Goal: Transaction & Acquisition: Purchase product/service

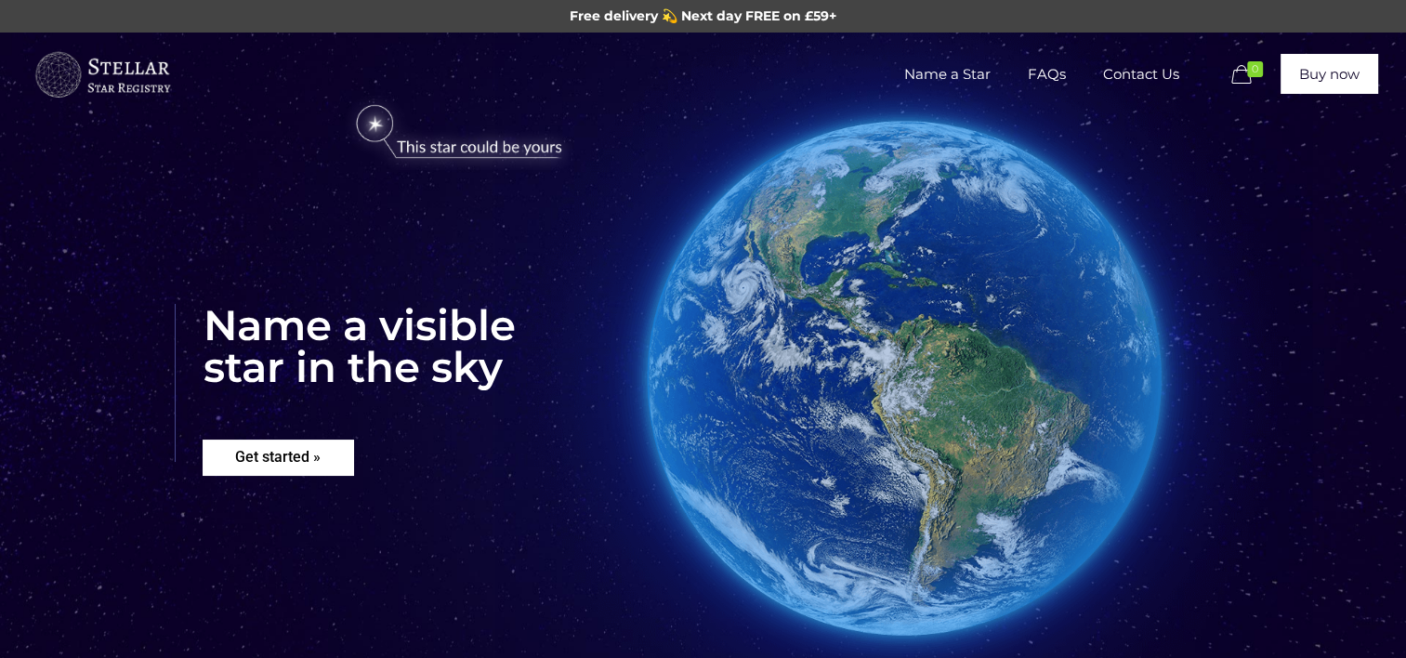
click at [330, 458] on rs-layer "Get started »" at bounding box center [278, 457] width 151 height 35
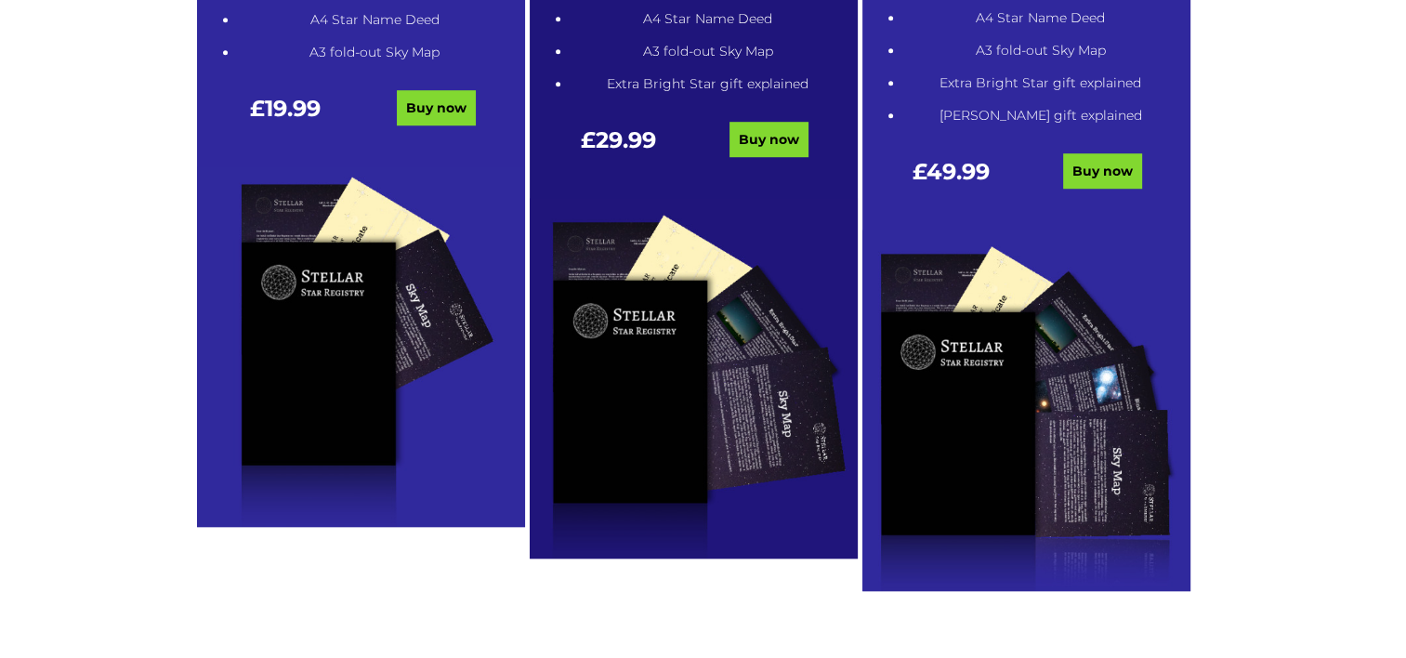
scroll to position [1315, 0]
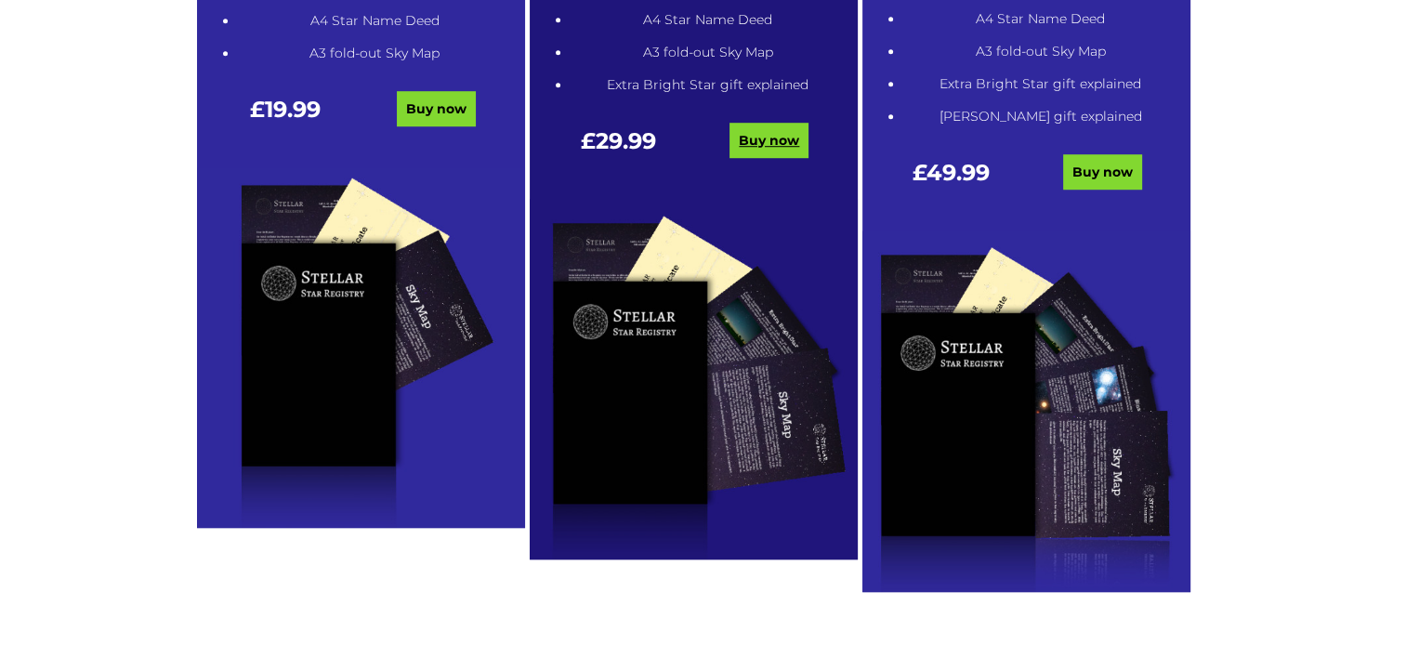
click at [761, 150] on link "Buy now" at bounding box center [769, 140] width 79 height 35
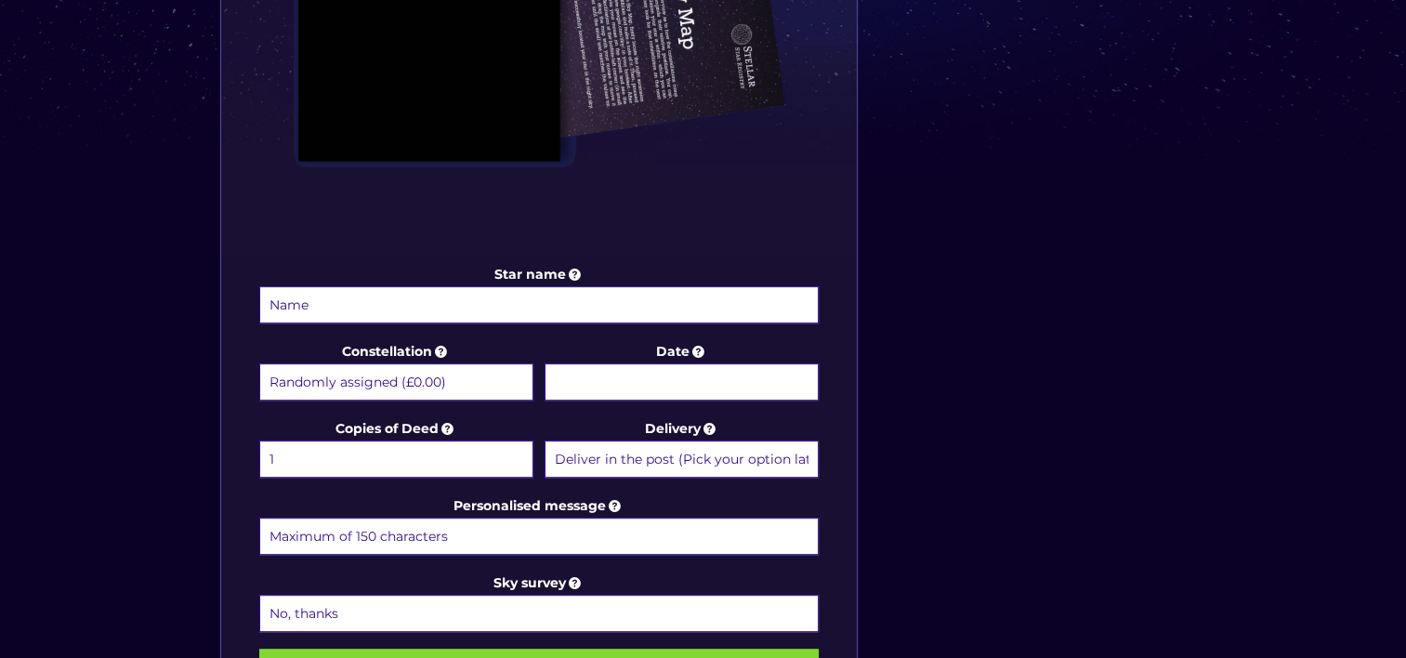
scroll to position [744, 0]
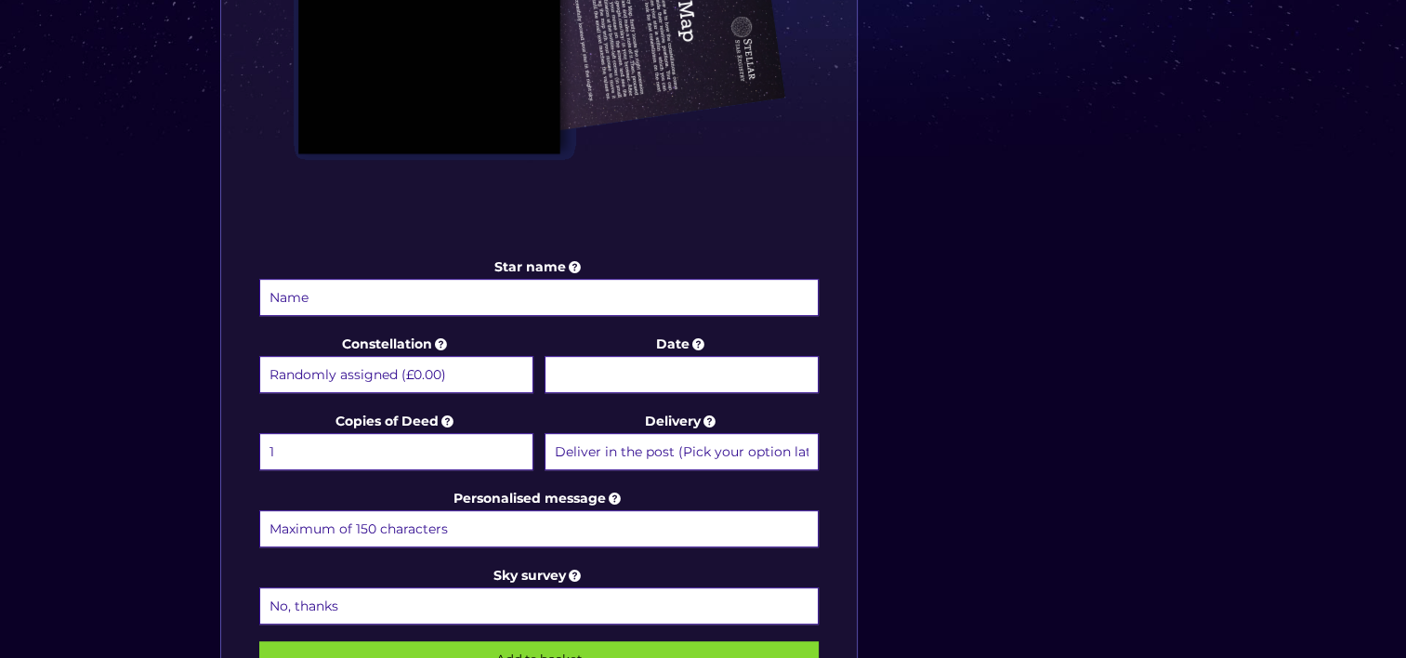
click at [740, 279] on input "Star name" at bounding box center [539, 297] width 561 height 37
type input "Bruno"
click at [466, 383] on select "Randomly assigned (£0.00) Aquarius - 20 Jan - 18 Feb (+£9.99) Aries - 21 Mar - …" at bounding box center [396, 374] width 274 height 37
click at [1301, 200] on div "Choose a package Standard Star | Extra Bright Star | Binary Star Star name Brun…" at bounding box center [703, 113] width 1406 height 1649
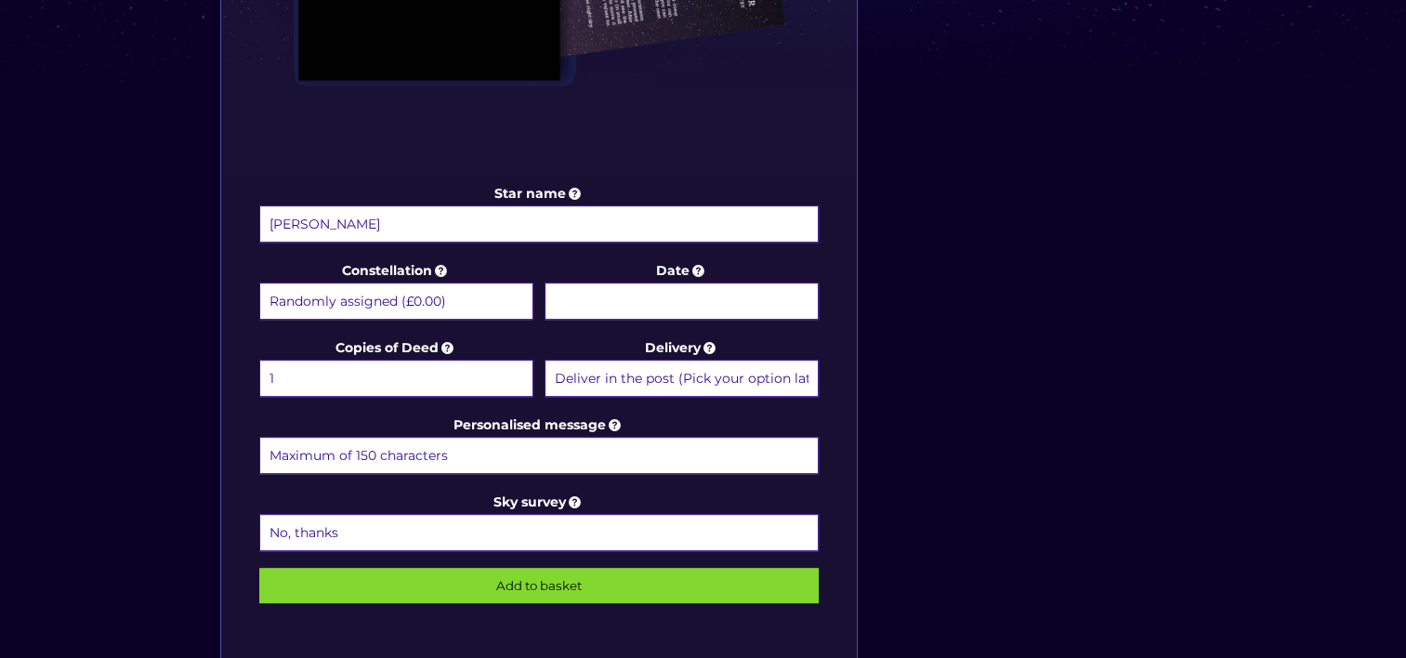
scroll to position [837, 0]
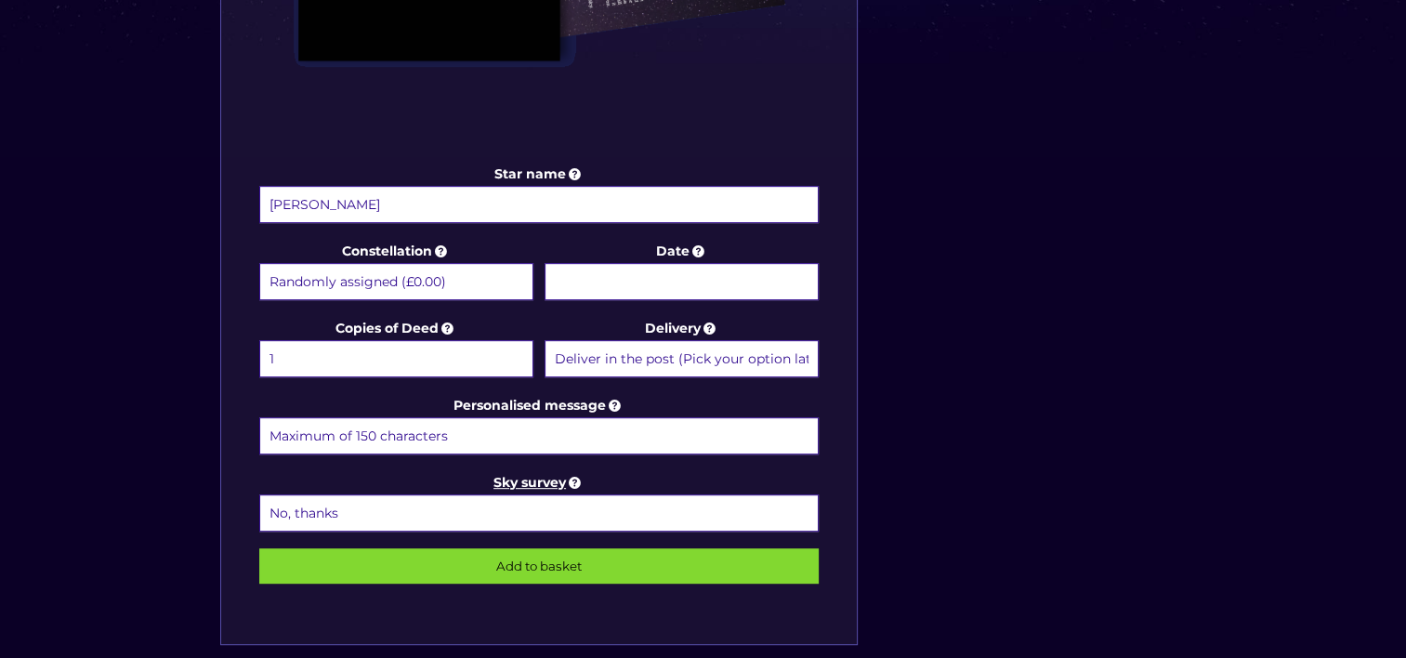
click at [572, 474] on icon at bounding box center [575, 482] width 19 height 17
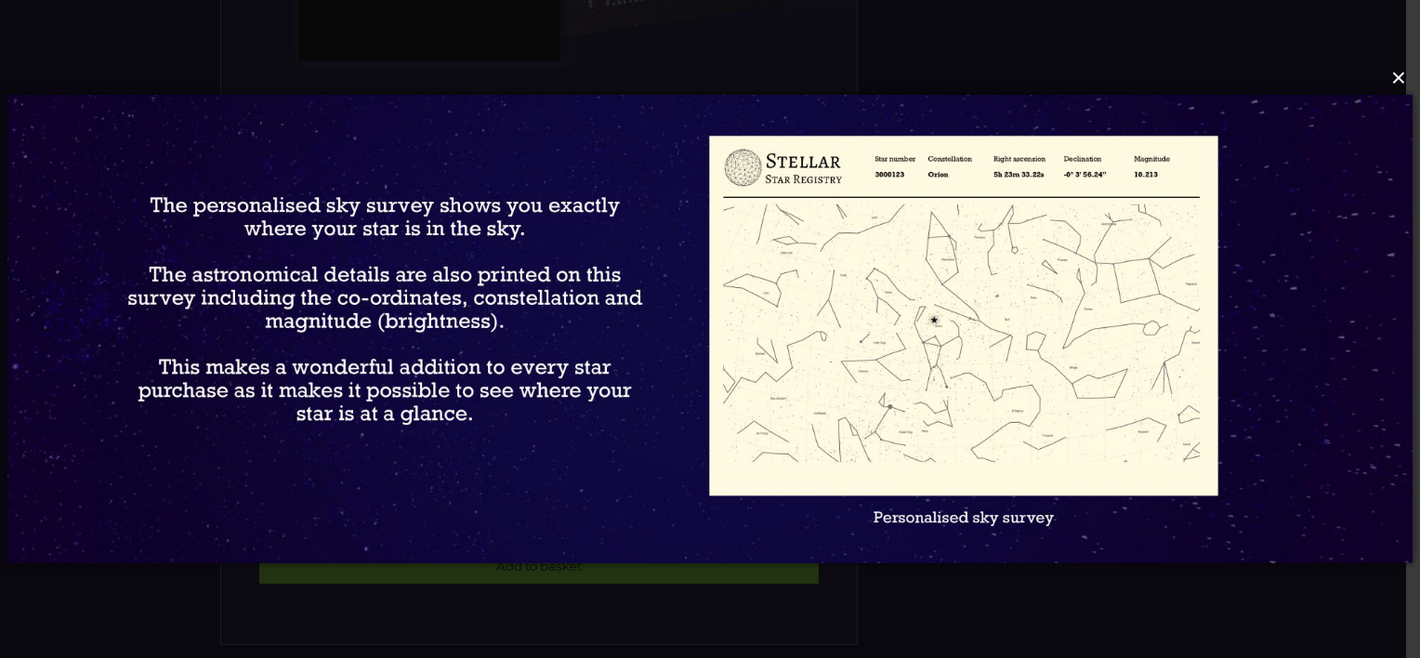
click at [1405, 75] on button "×" at bounding box center [709, 78] width 1405 height 41
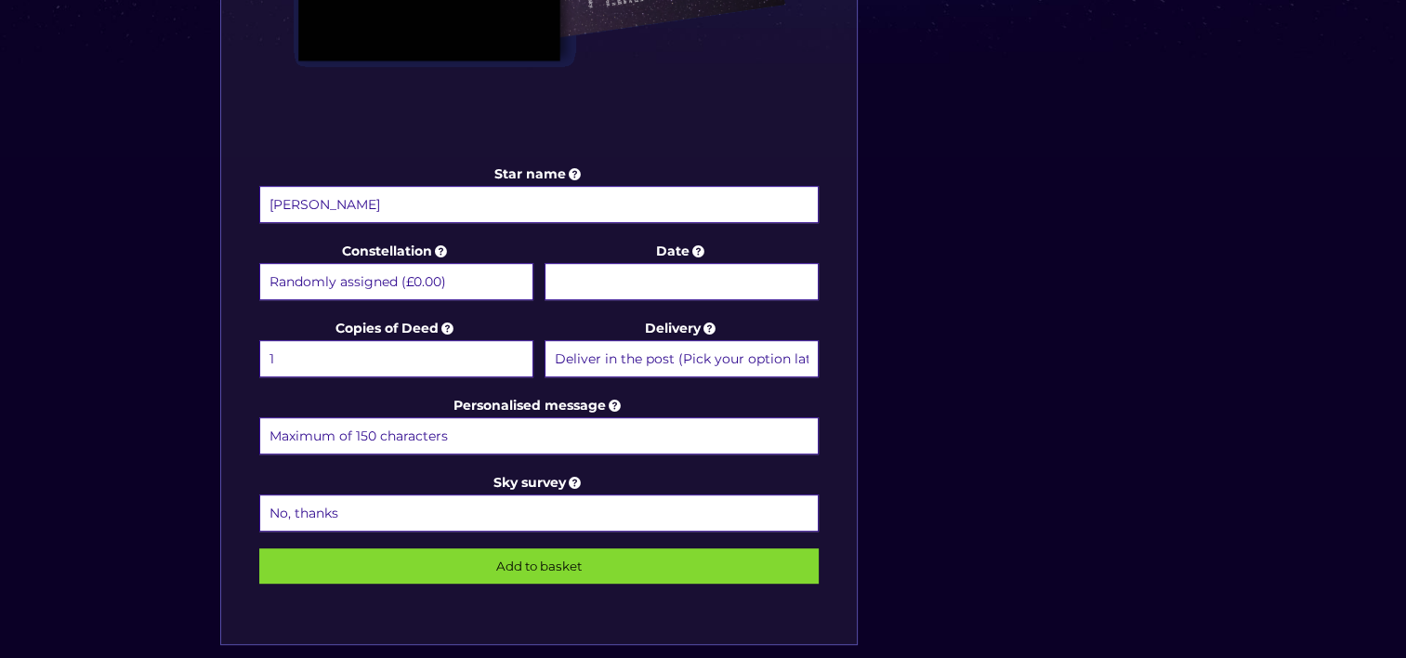
click at [661, 508] on select "No, thanks 1 (+£6.99) 2 (+£11.99) 3 (+£16.99) 4 (+£21.99) 5 (+£26.99) 6 (+£31.9…" at bounding box center [539, 513] width 561 height 37
click at [694, 353] on select "Deliver in the post (Pick your option later) Deliver in the post and by Email (…" at bounding box center [682, 358] width 274 height 37
click at [673, 255] on label "Date" at bounding box center [682, 271] width 274 height 63
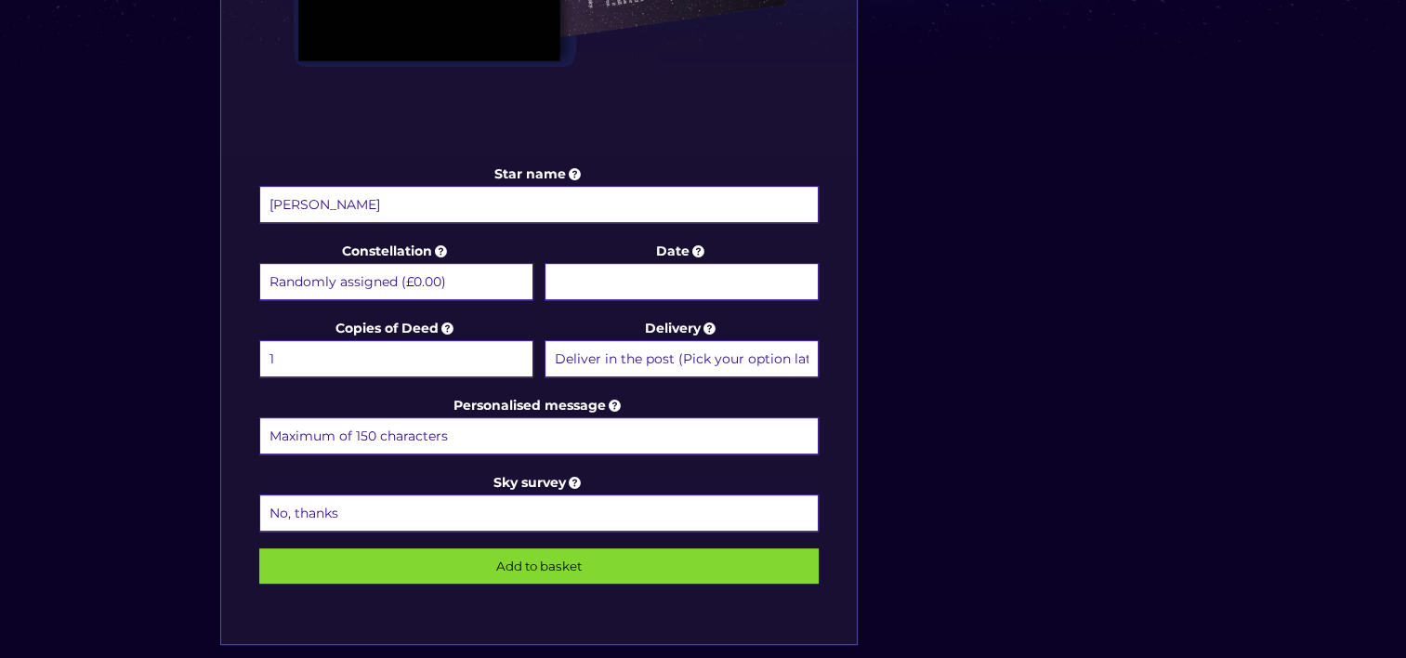
click at [673, 263] on input "Date" at bounding box center [682, 281] width 274 height 37
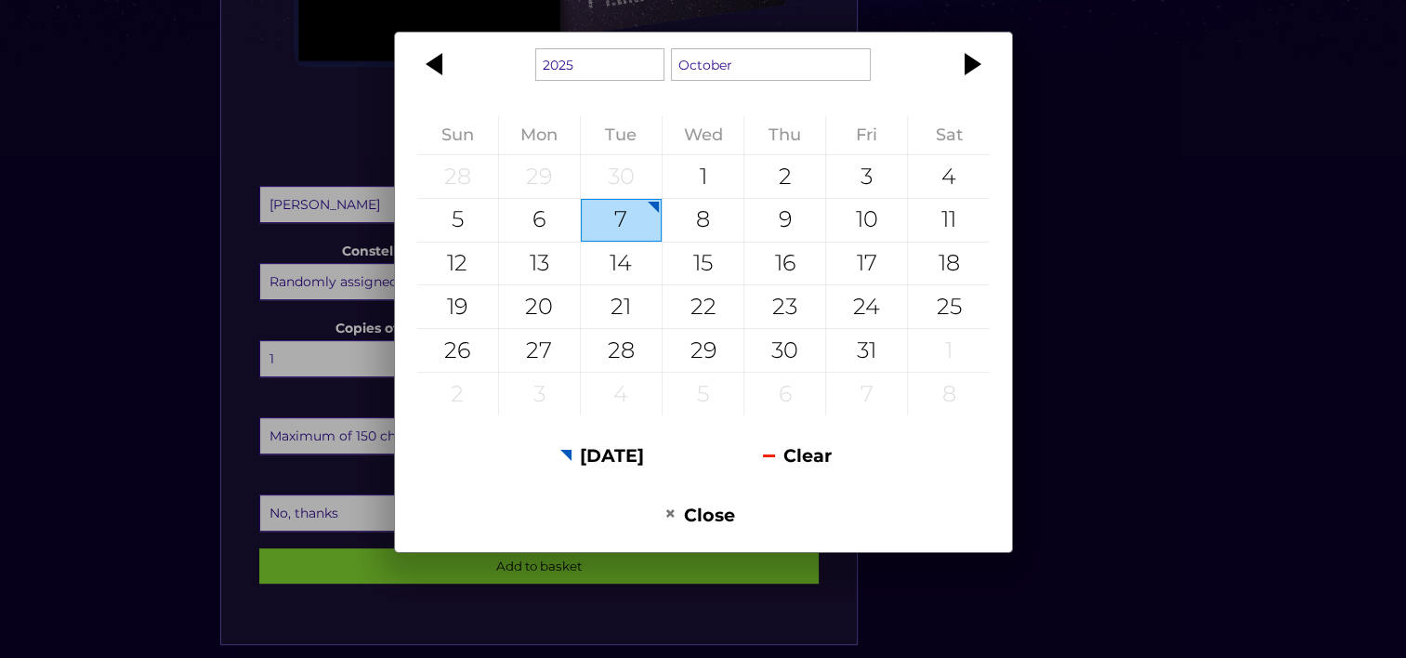
click at [672, 274] on div "15" at bounding box center [703, 264] width 81 height 43
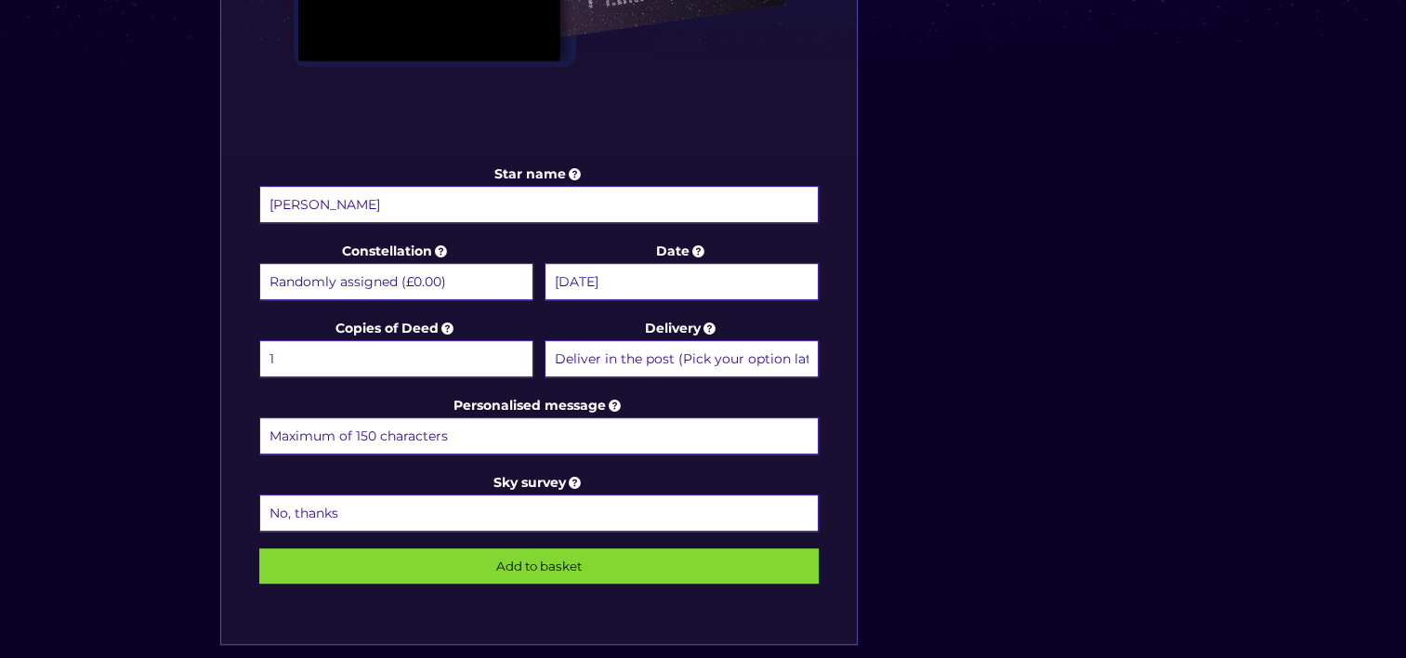
click at [684, 283] on input "15 October 2025" at bounding box center [682, 281] width 274 height 37
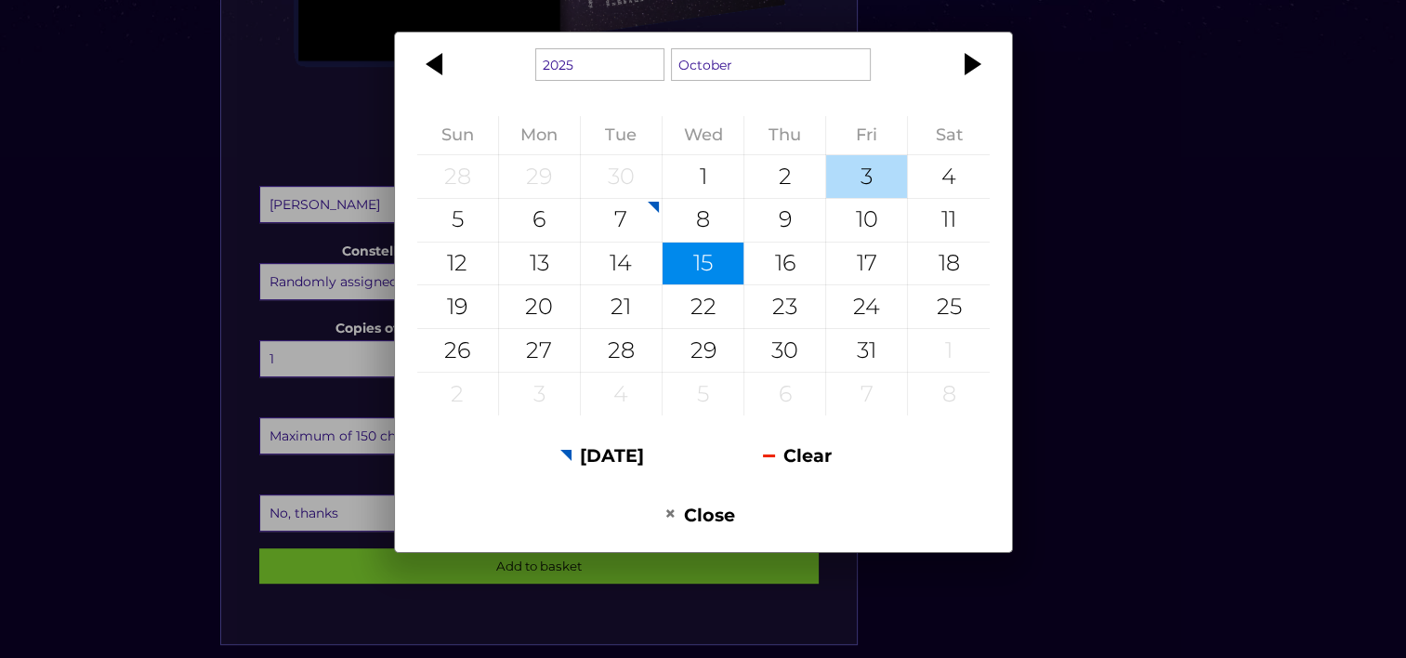
click at [864, 178] on div "3" at bounding box center [866, 176] width 81 height 43
type input "3 October 2025"
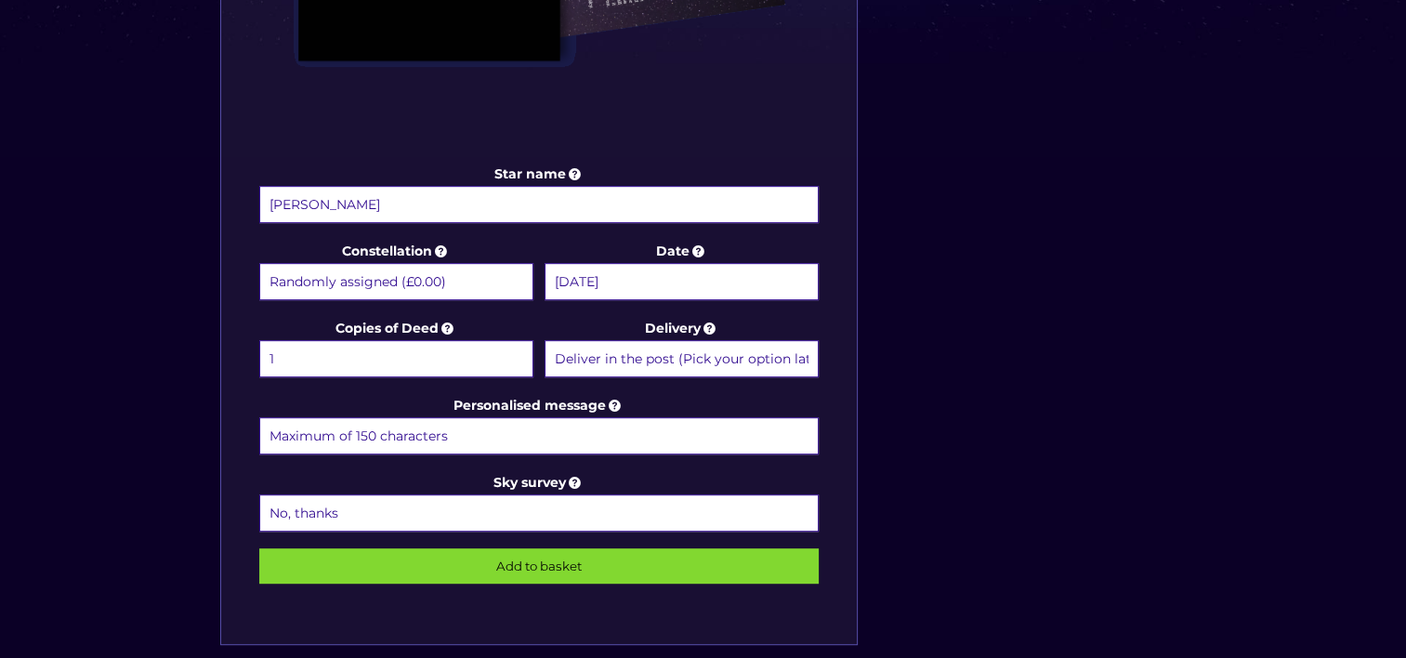
click at [429, 435] on input "Personalised message" at bounding box center [539, 435] width 561 height 37
